Goal: Task Accomplishment & Management: Complete application form

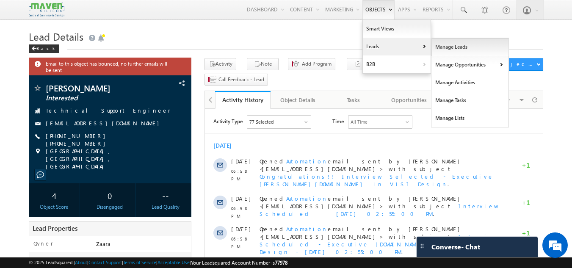
click at [435, 45] on link "Manage Leads" at bounding box center [469, 47] width 77 height 18
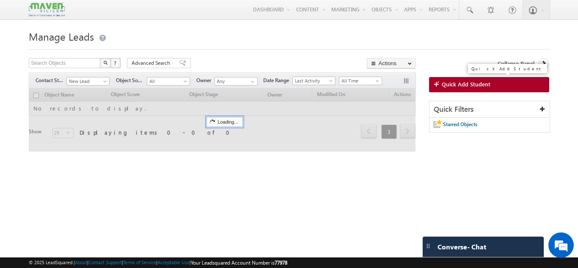
click at [449, 83] on span "Quick Add Student" at bounding box center [466, 84] width 49 height 8
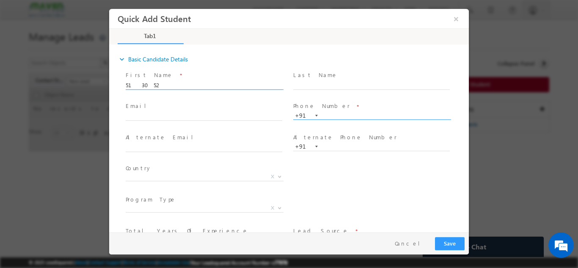
type input "513052"
click at [329, 116] on input "text" at bounding box center [371, 115] width 157 height 8
paste input "513052"
type input "513052"
click at [148, 87] on input "513052" at bounding box center [204, 85] width 157 height 8
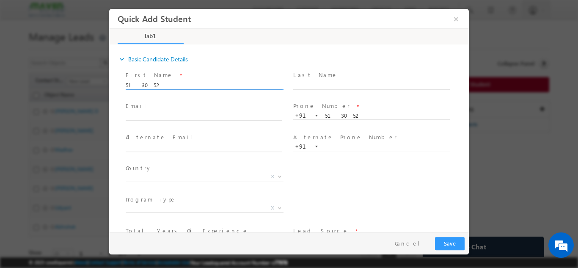
click at [148, 82] on input "513052" at bounding box center [204, 85] width 157 height 8
paste input "Sudha - Mangesh"
drag, startPoint x: 146, startPoint y: 85, endPoint x: 124, endPoint y: 91, distance: 23.0
click at [124, 91] on div "First Name * Sudha - Mangesh Last Name * Email * *" at bounding box center [293, 178] width 351 height 218
type input "[PERSON_NAME]"
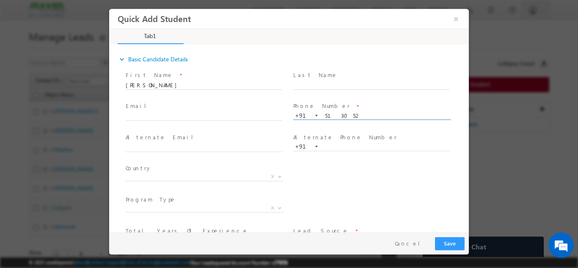
click at [332, 114] on input "513052" at bounding box center [371, 115] width 157 height 8
paste input "9686754340"
type input "9686754340"
click at [327, 135] on label "Alternate Phone Number" at bounding box center [345, 137] width 104 height 8
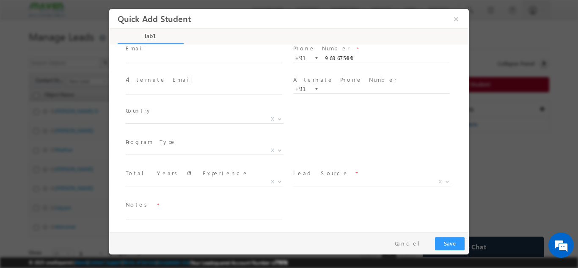
scroll to position [58, 0]
click at [166, 216] on textarea at bounding box center [204, 214] width 157 height 10
type textarea "Btech"
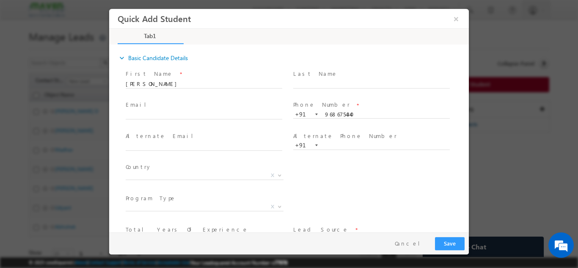
scroll to position [0, 0]
click at [141, 116] on input "text" at bounding box center [204, 116] width 157 height 8
type input "[EMAIL_ADDRESS][DOMAIN_NAME]"
click at [134, 134] on label "Alternate Email" at bounding box center [163, 137] width 74 height 8
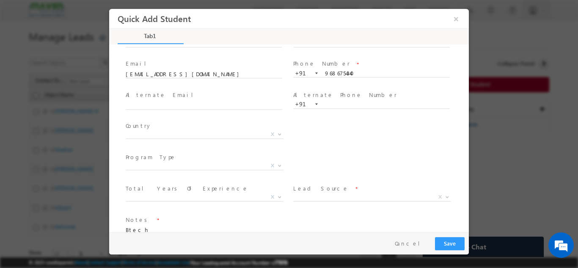
scroll to position [58, 0]
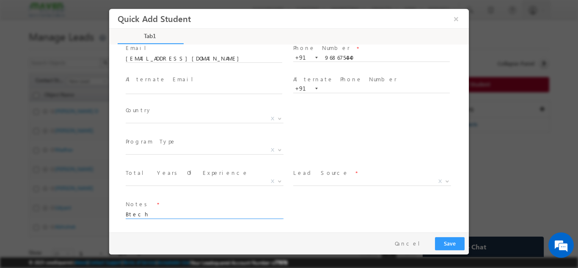
click at [155, 215] on textarea "Btech" at bounding box center [204, 214] width 157 height 10
type textarea "Btech 1995 / Over all 25+ /"
click at [321, 185] on span "Organic Search Referral Sites Direct Traffic Social Media Inbound Email Inbound…" at bounding box center [375, 182] width 164 height 10
click at [326, 182] on span "X" at bounding box center [372, 181] width 158 height 8
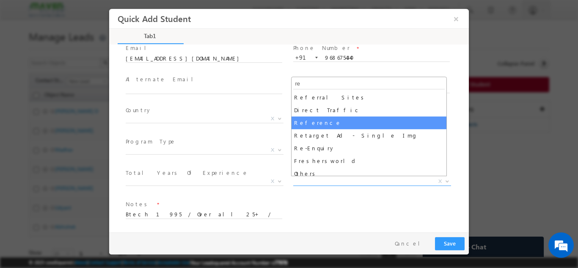
type input "re"
select select "Reference"
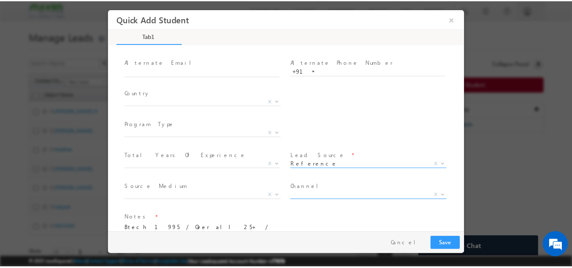
scroll to position [89, 0]
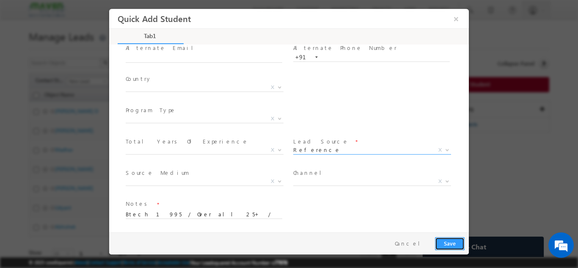
click at [457, 242] on button "Save" at bounding box center [450, 243] width 30 height 13
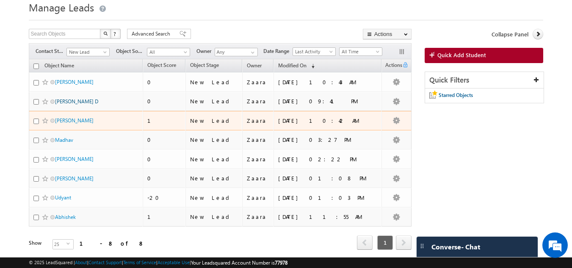
scroll to position [14, 0]
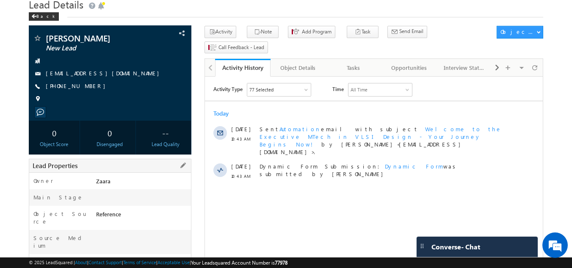
scroll to position [85, 0]
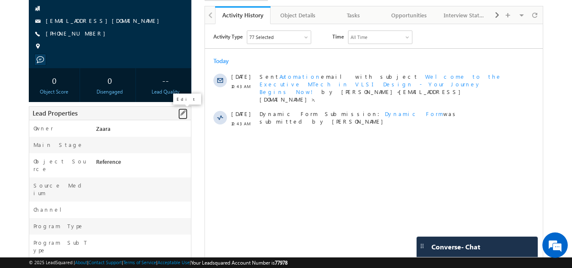
drag, startPoint x: 183, startPoint y: 111, endPoint x: 177, endPoint y: 117, distance: 8.7
click at [183, 111] on span at bounding box center [182, 112] width 9 height 9
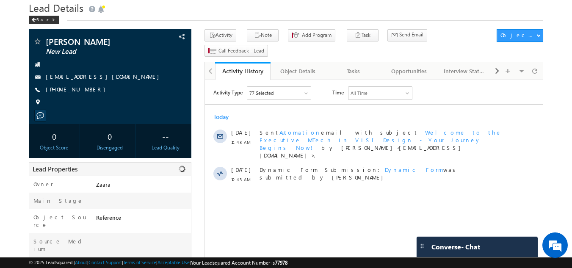
scroll to position [169, 0]
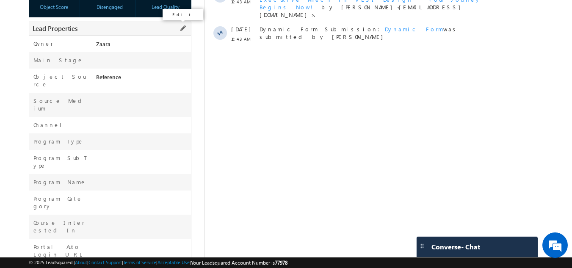
click at [182, 29] on span at bounding box center [182, 28] width 9 height 9
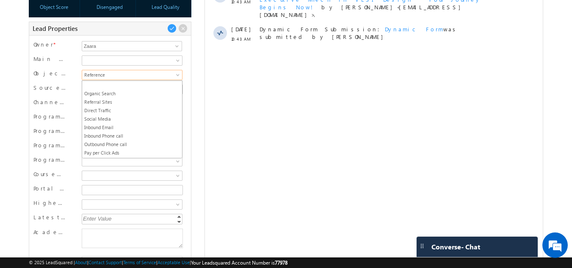
scroll to position [127, 0]
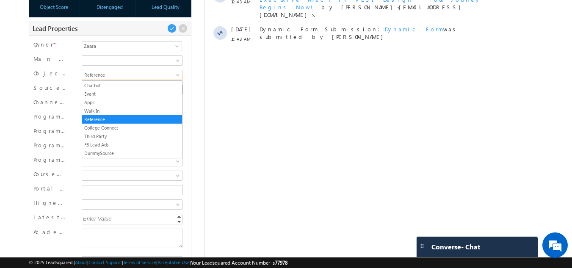
click at [111, 80] on link "Reference" at bounding box center [132, 75] width 101 height 10
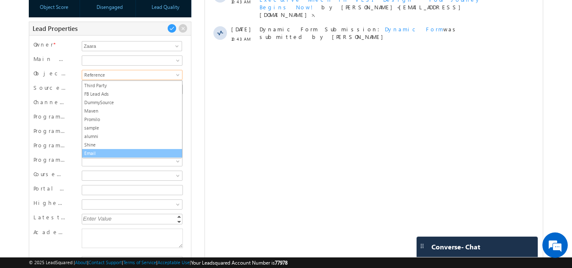
scroll to position [245, 0]
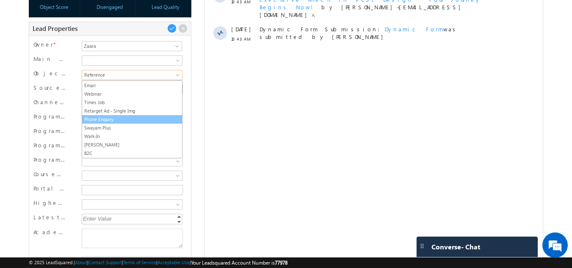
click at [113, 120] on link "Phone Enquiry" at bounding box center [132, 120] width 100 height 8
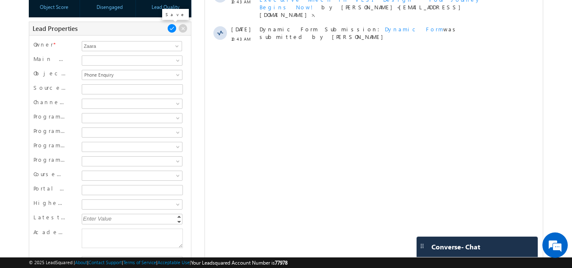
click at [169, 30] on span at bounding box center [171, 28] width 9 height 9
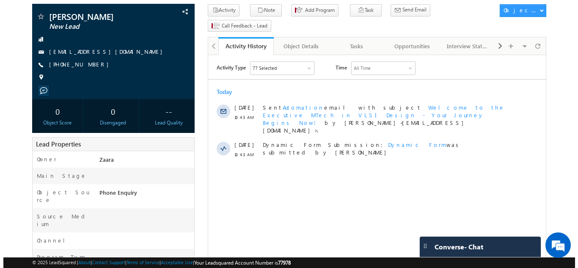
scroll to position [33, 0]
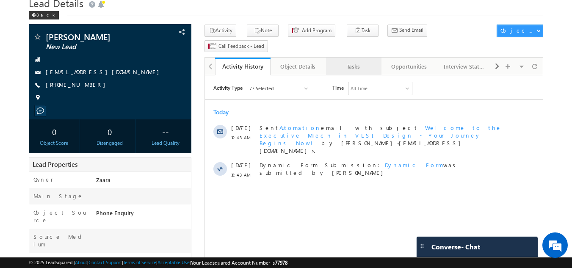
click at [357, 61] on div "Tasks" at bounding box center [353, 66] width 41 height 10
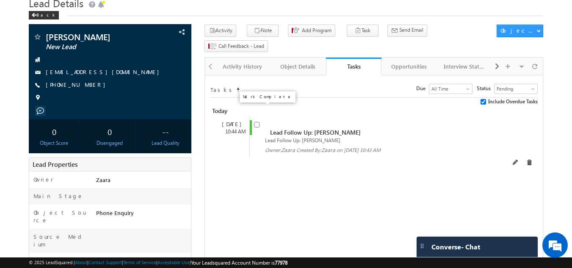
click at [256, 122] on input "checkbox" at bounding box center [257, 125] width 6 height 6
checkbox input "false"
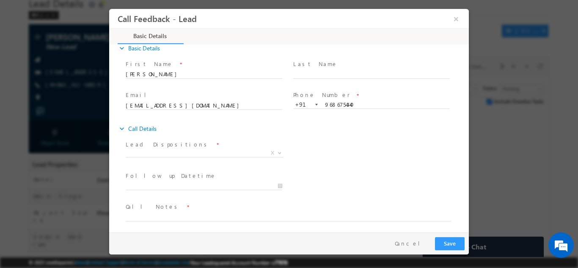
scroll to position [14, 0]
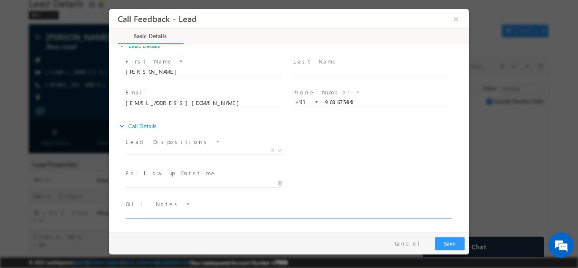
click at [181, 212] on textarea at bounding box center [289, 214] width 326 height 10
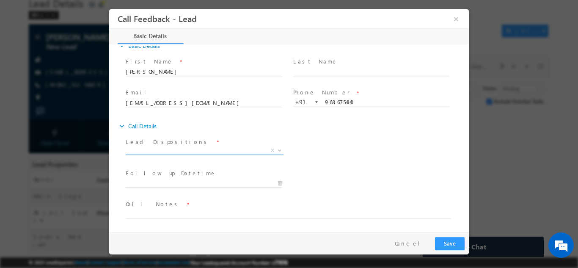
click at [185, 155] on span "X" at bounding box center [205, 152] width 158 height 8
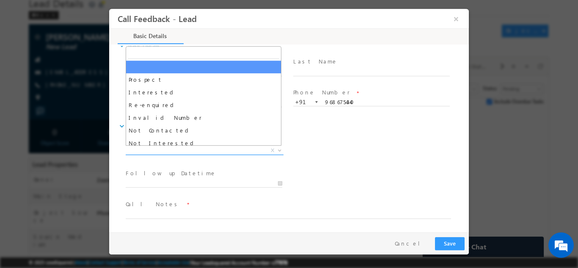
click at [185, 154] on span "Prospect Interested Re-enquired Invalid Number Not Contacted Not Interested In …" at bounding box center [208, 151] width 164 height 10
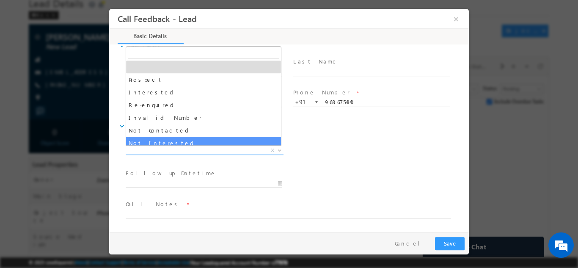
select select "Not Interested"
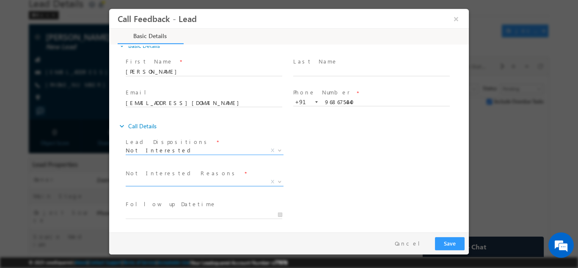
click at [157, 184] on span "X" at bounding box center [205, 181] width 158 height 8
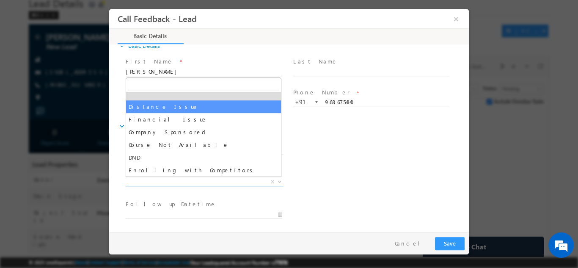
scroll to position [17, 0]
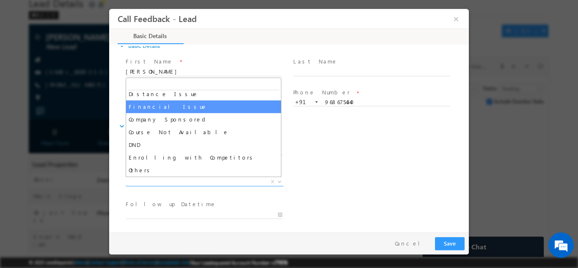
select select "Financial Issue"
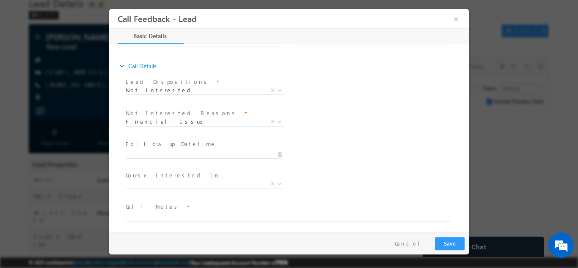
scroll to position [76, 0]
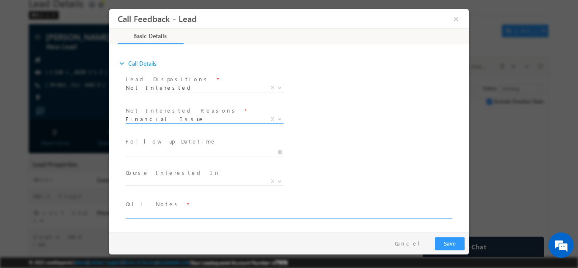
click at [149, 214] on textarea at bounding box center [289, 214] width 326 height 10
paste textarea "He has called toll free number for 300 and Gundappan routed me / He is 50+ year…"
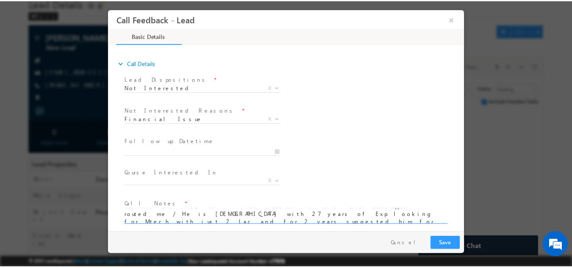
scroll to position [2, 0]
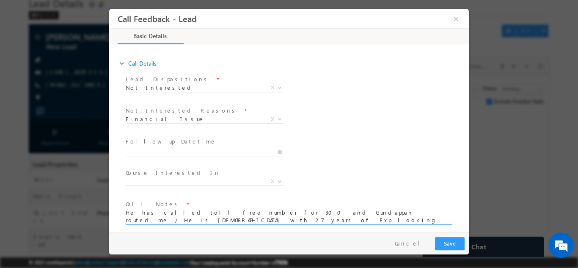
type textarea "He has called toll free number for 300 and Gundappan routed me / He is [DEMOGRA…"
click at [447, 247] on button "Save" at bounding box center [450, 243] width 30 height 13
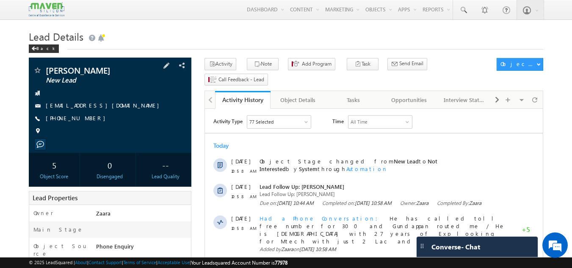
click at [87, 119] on div "[PHONE_NUMBER]" at bounding box center [110, 118] width 155 height 8
copy div "[PHONE_NUMBER]"
click at [243, 38] on h1 "Lead Details" at bounding box center [286, 36] width 515 height 17
